Goal: Check status

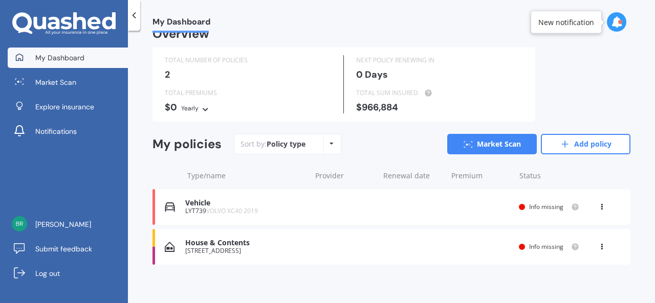
scroll to position [20, 0]
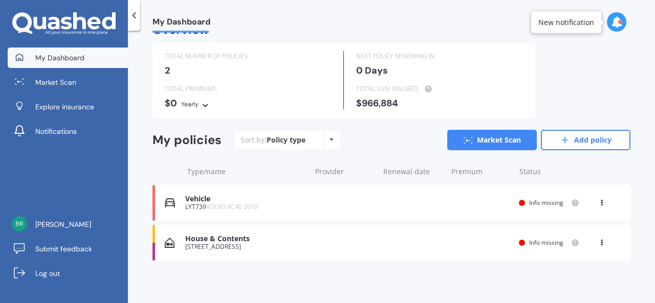
click at [240, 239] on div "House & Contents" at bounding box center [245, 239] width 120 height 9
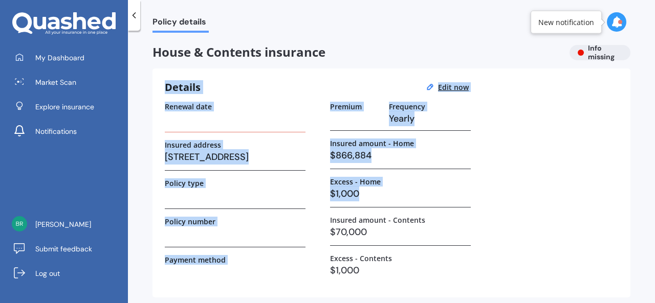
drag, startPoint x: 643, startPoint y: 58, endPoint x: 634, endPoint y: 192, distance: 134.8
click at [634, 192] on div "Policy details House & Contents insurance Info missing Details Edit now Renewal…" at bounding box center [391, 169] width 527 height 273
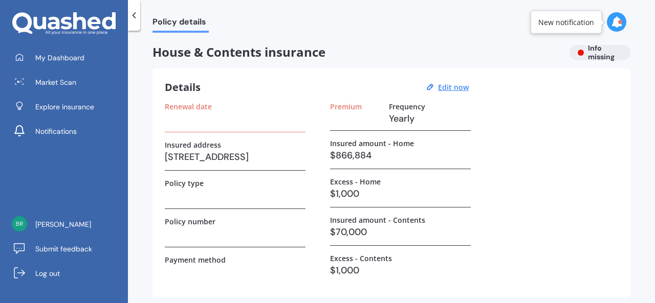
click at [517, 220] on div "Renewal date Insured address [STREET_ADDRESS] Policy type Policy number Payment…" at bounding box center [391, 193] width 453 height 183
click at [613, 21] on icon at bounding box center [616, 21] width 11 height 11
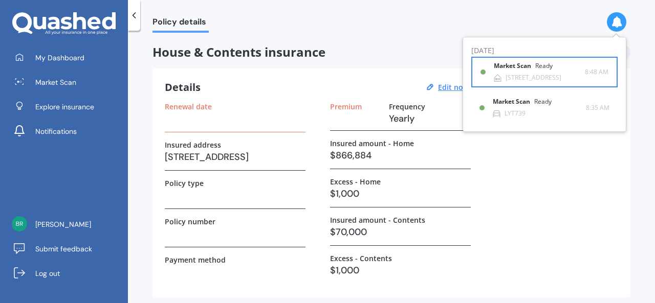
click at [536, 70] on div "Market Scan Ready" at bounding box center [529, 67] width 71 height 11
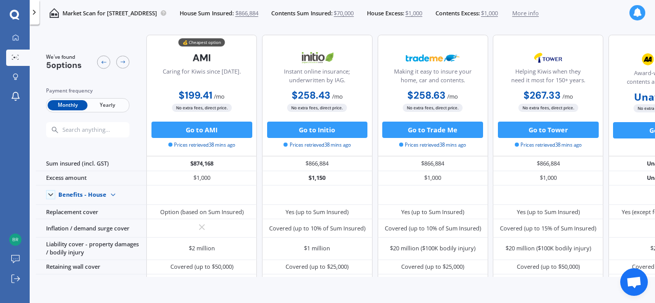
click at [110, 106] on span "Yearly" at bounding box center [107, 105] width 40 height 11
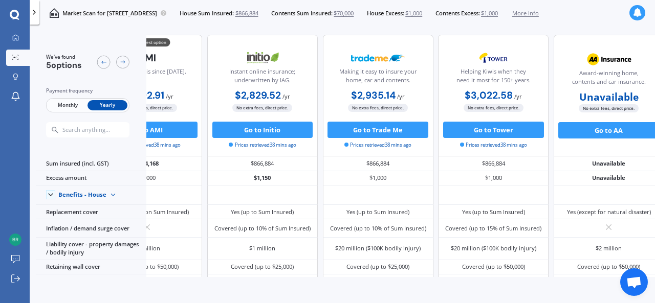
scroll to position [0, 84]
